Goal: Task Accomplishment & Management: Complete application form

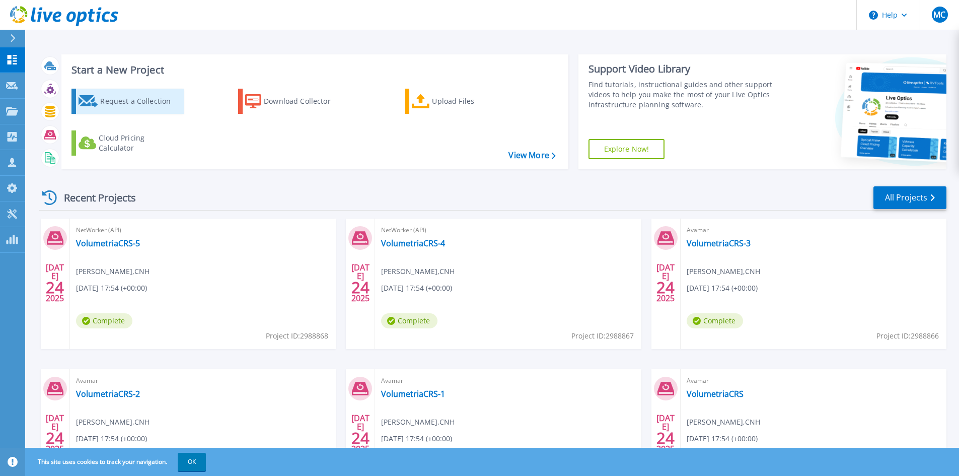
click at [86, 99] on icon at bounding box center [89, 101] width 20 height 12
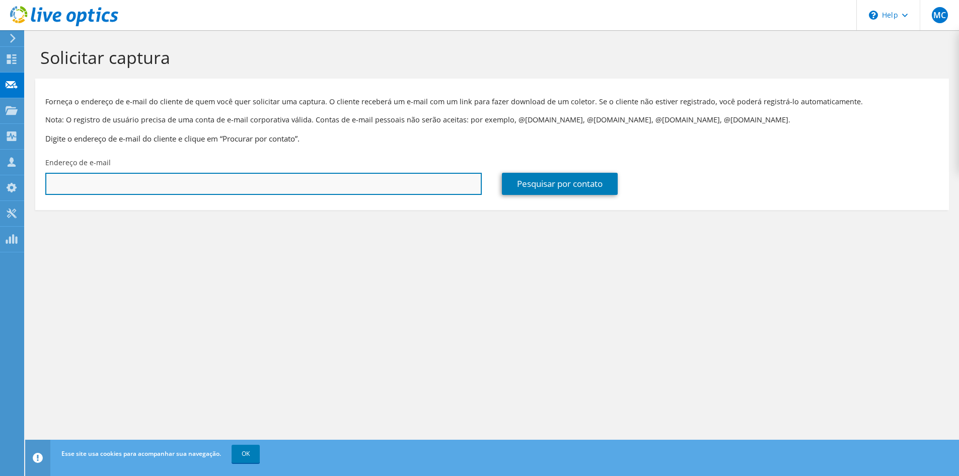
click at [252, 185] on input "text" at bounding box center [263, 184] width 437 height 22
paste input "lucas.costa@bh-airport.com.br"
type input "lucas.costa@bh-airport.com.br"
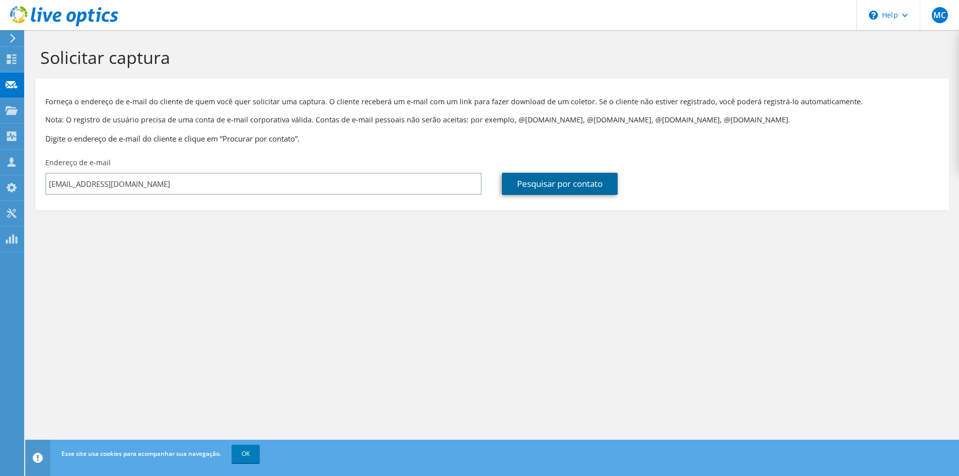
click at [574, 185] on link "Pesquisar por contato" at bounding box center [560, 184] width 116 height 22
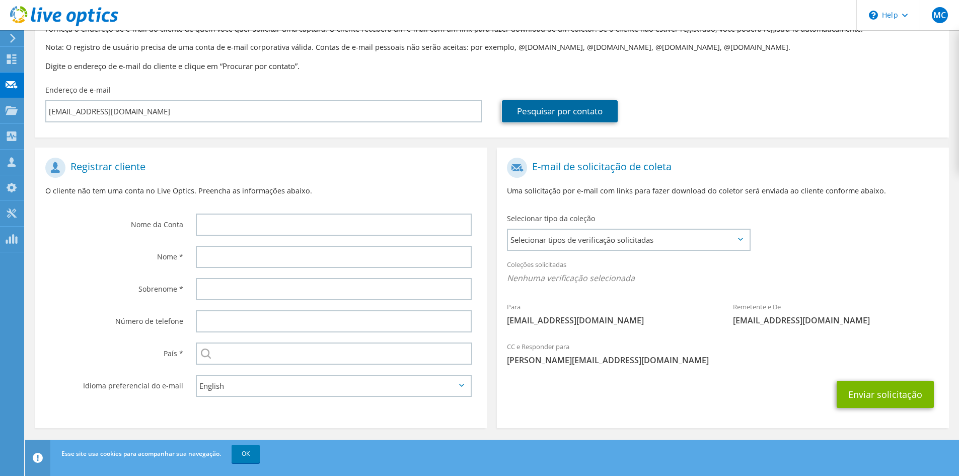
scroll to position [75, 0]
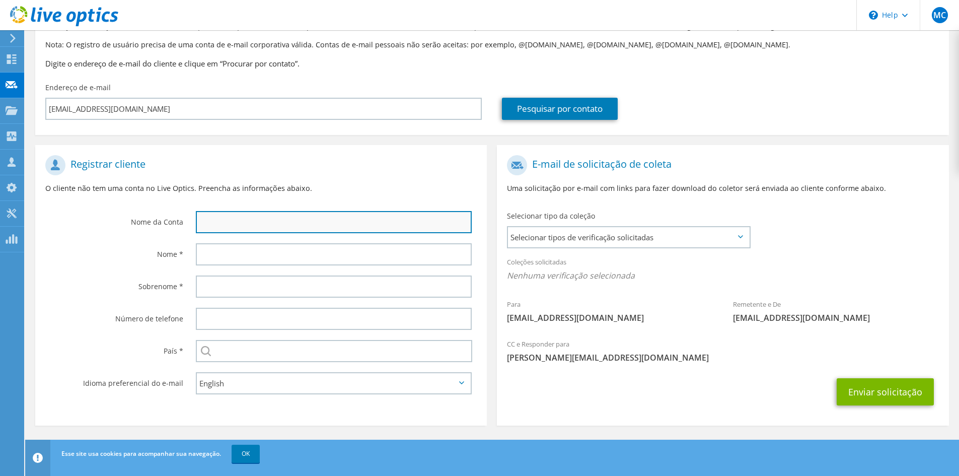
click at [267, 218] on input "text" at bounding box center [334, 222] width 276 height 22
click at [294, 225] on input "text" at bounding box center [334, 222] width 276 height 22
type input "BH-Airport"
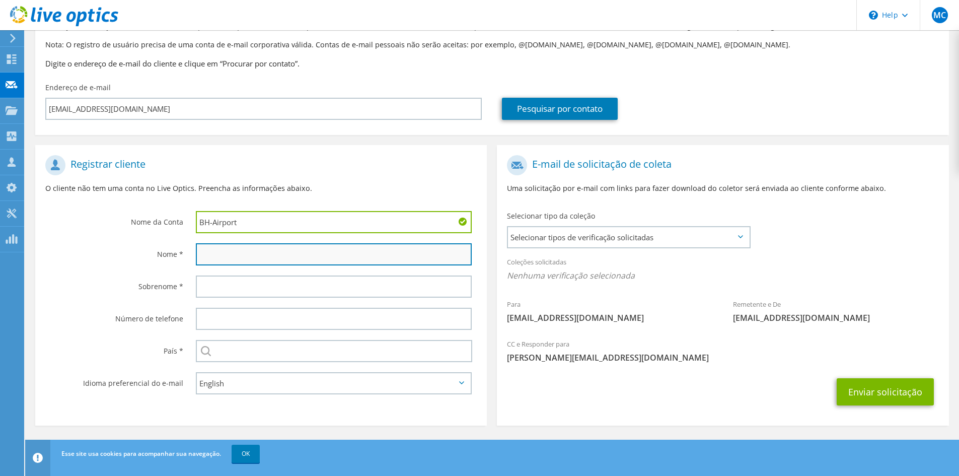
click at [283, 261] on input "text" at bounding box center [334, 254] width 276 height 22
type input "Lucas"
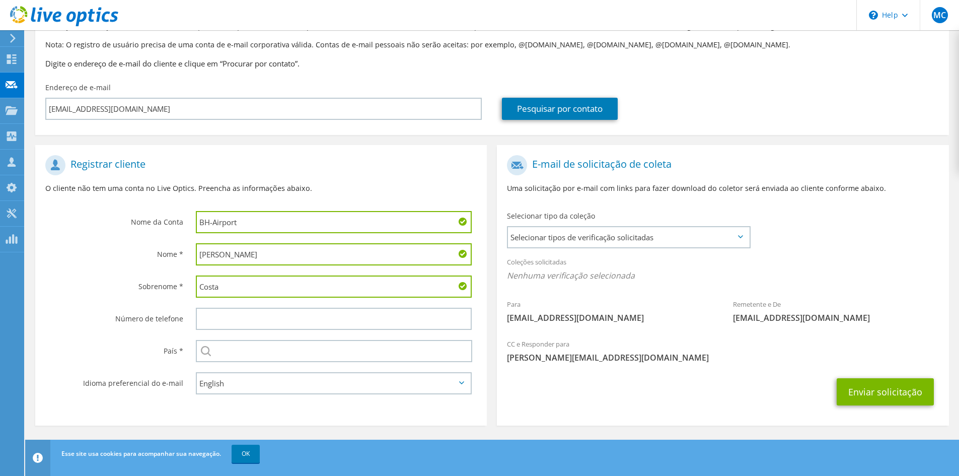
type input "Costa"
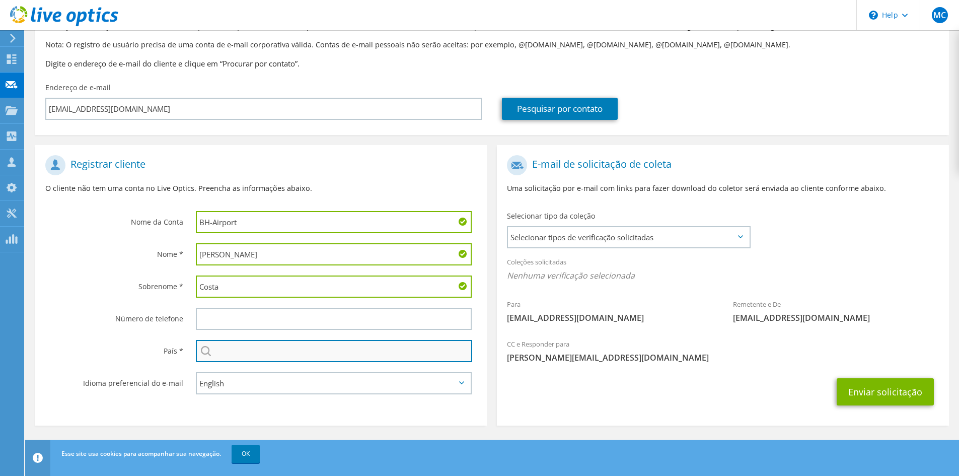
click at [276, 354] on input "text" at bounding box center [334, 351] width 276 height 22
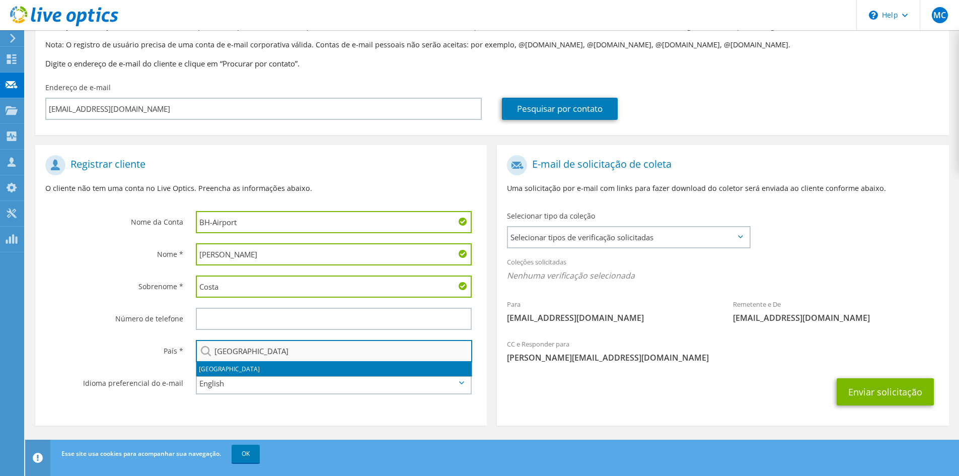
type input "[GEOGRAPHIC_DATA]"
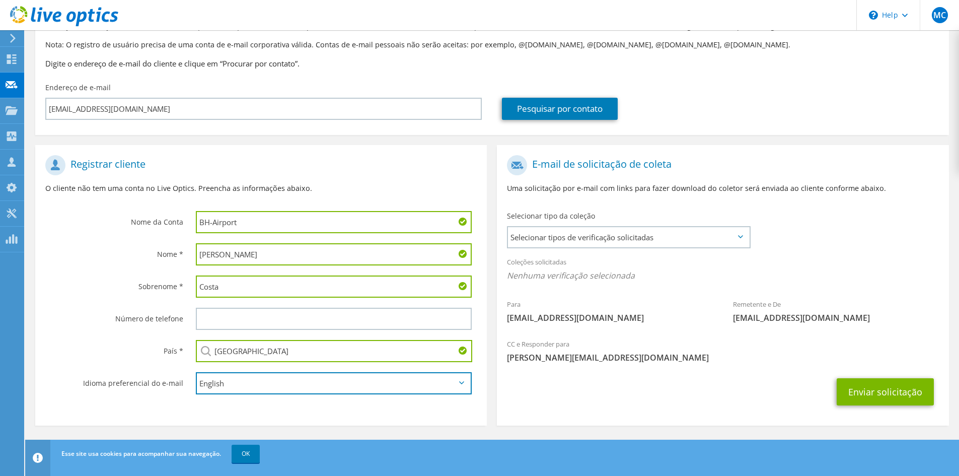
click at [301, 384] on select "English Deutsch Español Français Italiano Polski Português Русский 한국어 中文 日本語" at bounding box center [334, 383] width 276 height 22
select select "pt-BR"
click at [196, 372] on select "English Deutsch Español Français Italiano Polski Português Русский 한국어 中文 日本語" at bounding box center [334, 383] width 276 height 22
click at [631, 242] on span "Selecionar tipos de verificação solicitadas" at bounding box center [628, 237] width 241 height 20
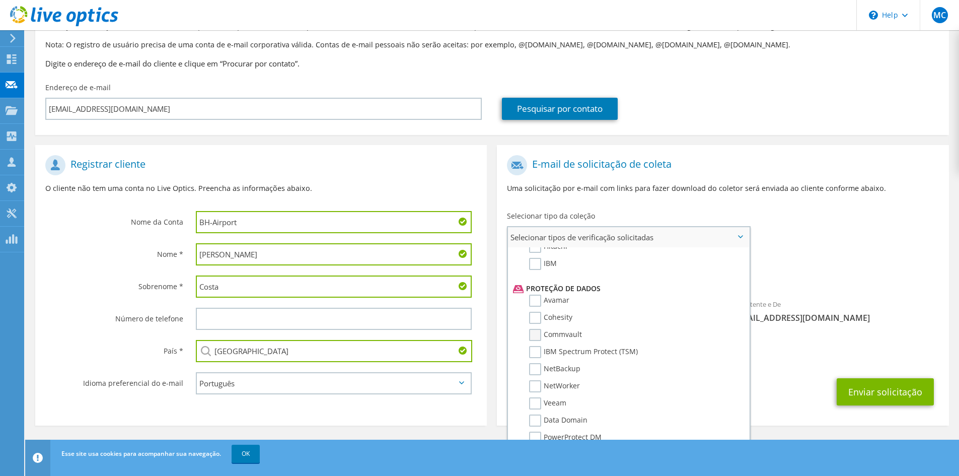
scroll to position [453, 0]
click at [534, 331] on label "NetWorker" at bounding box center [554, 336] width 51 height 12
click at [0, 0] on input "NetWorker" at bounding box center [0, 0] width 0 height 0
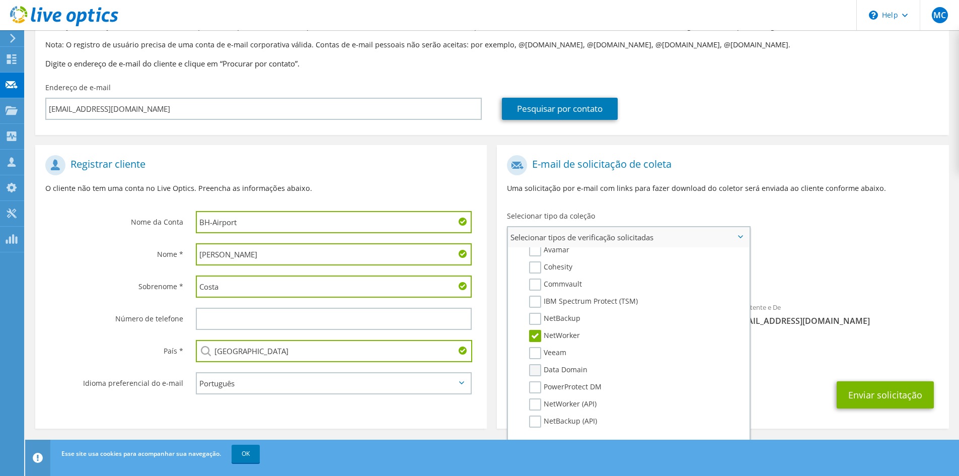
click at [533, 368] on label "Data Domain" at bounding box center [558, 370] width 58 height 12
click at [0, 0] on input "Data Domain" at bounding box center [0, 0] width 0 height 0
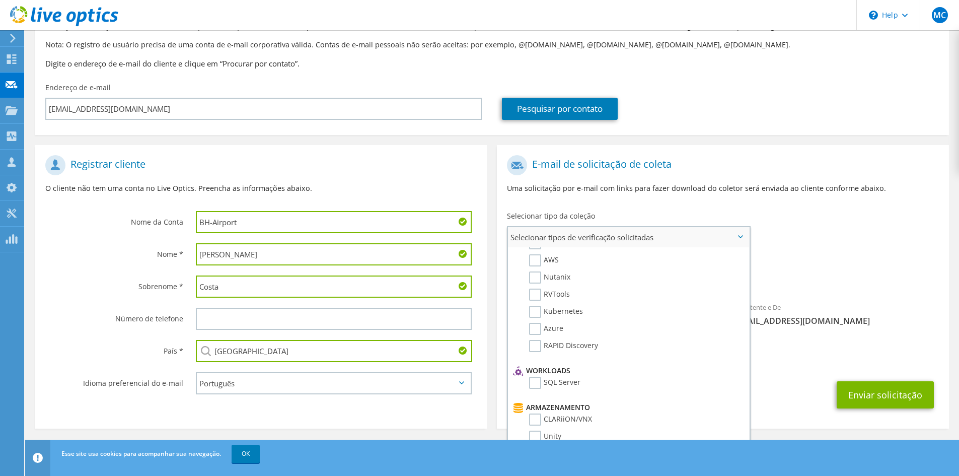
scroll to position [0, 0]
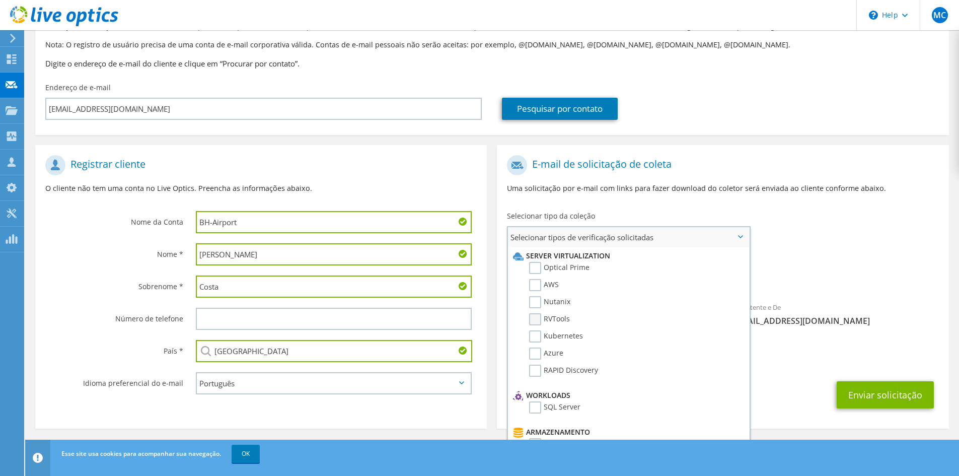
click at [537, 318] on label "RVTools" at bounding box center [549, 319] width 41 height 12
click at [0, 0] on input "RVTools" at bounding box center [0, 0] width 0 height 0
click at [543, 284] on label "AWS" at bounding box center [544, 285] width 30 height 12
click at [0, 0] on input "AWS" at bounding box center [0, 0] width 0 height 0
click at [541, 357] on label "Azure" at bounding box center [546, 353] width 34 height 12
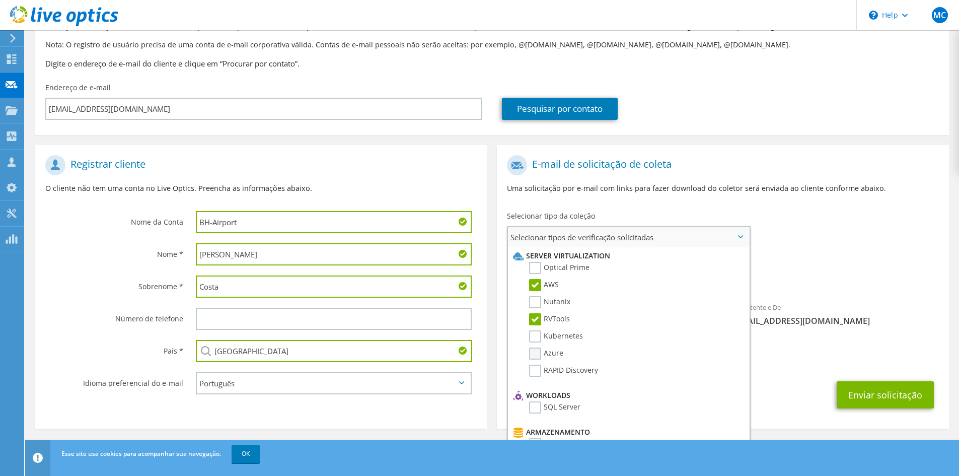
click at [0, 0] on input "Azure" at bounding box center [0, 0] width 0 height 0
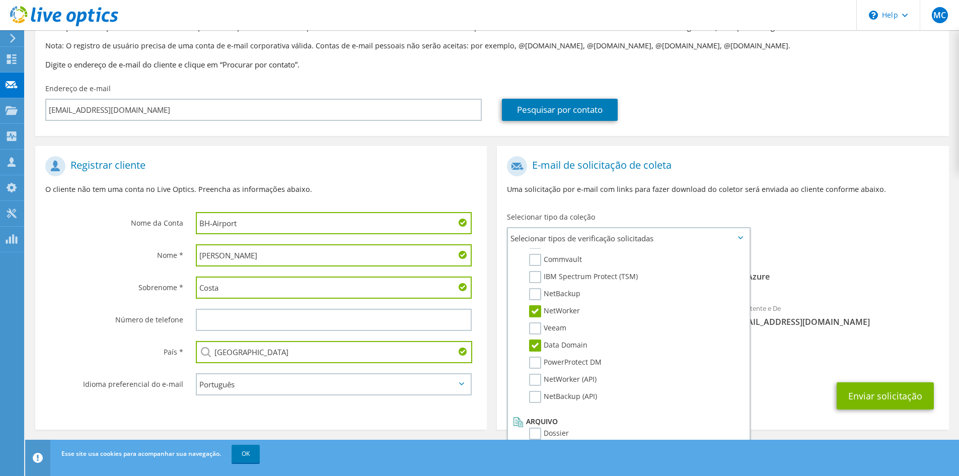
scroll to position [78, 0]
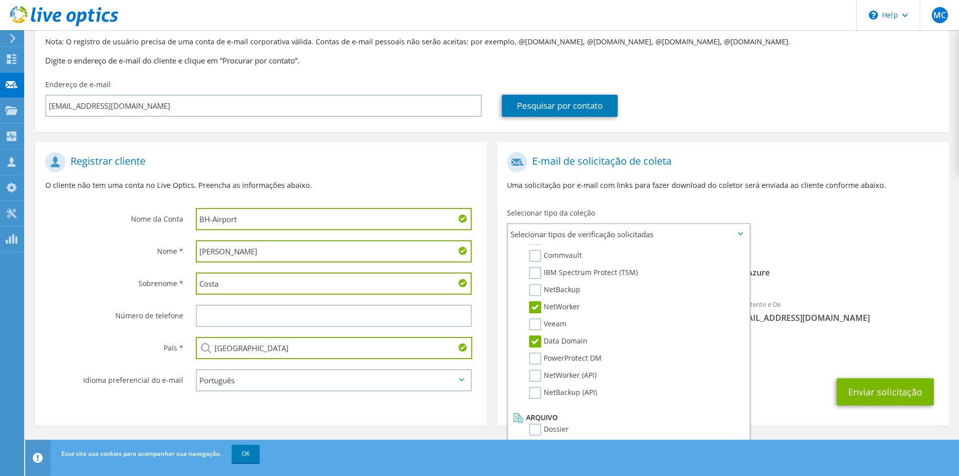
click at [807, 368] on div "CC e Responder para marcelo.cassaro@nposervices.com" at bounding box center [723, 350] width 452 height 35
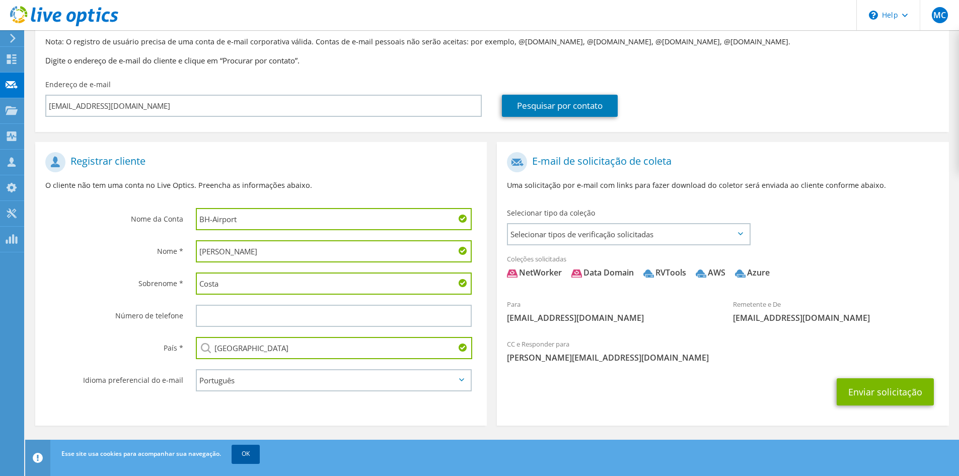
click at [246, 456] on link "OK" at bounding box center [246, 454] width 28 height 18
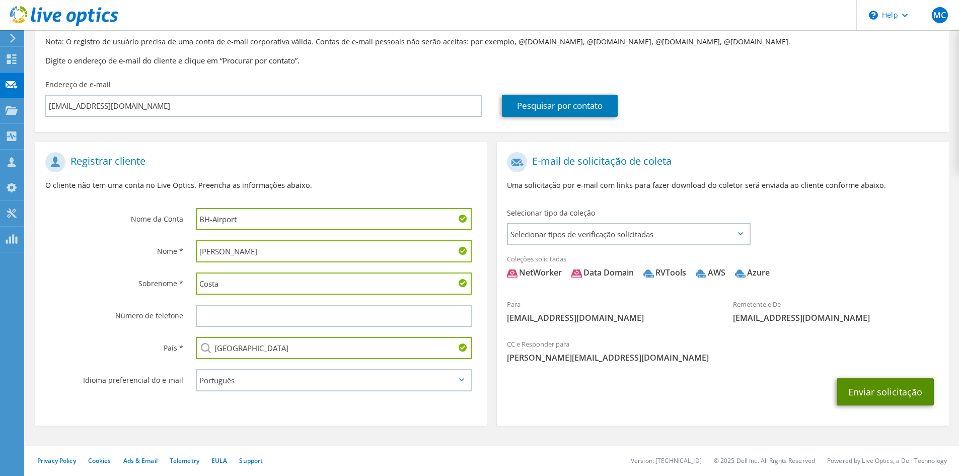
click at [846, 386] on button "Enviar solicitação" at bounding box center [885, 391] width 97 height 27
